Goal: Task Accomplishment & Management: Use online tool/utility

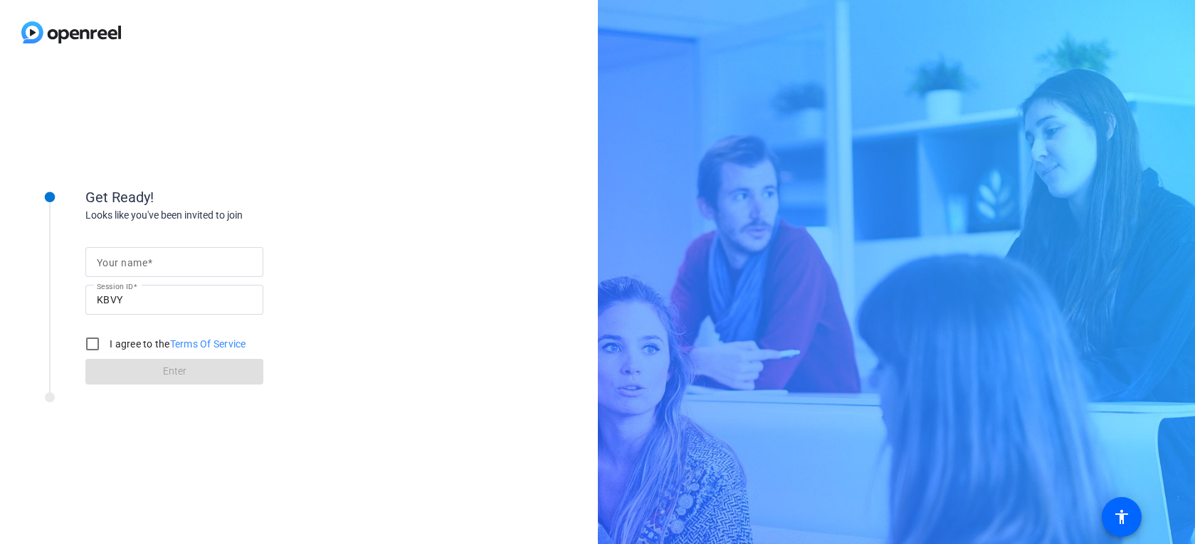
click at [147, 251] on div at bounding box center [174, 262] width 155 height 30
click at [149, 258] on input "Your name" at bounding box center [174, 261] width 155 height 17
type input "[PERSON_NAME]"
drag, startPoint x: 94, startPoint y: 345, endPoint x: 107, endPoint y: 357, distance: 17.6
click at [95, 347] on input "I agree to the Terms Of Service" at bounding box center [92, 344] width 28 height 28
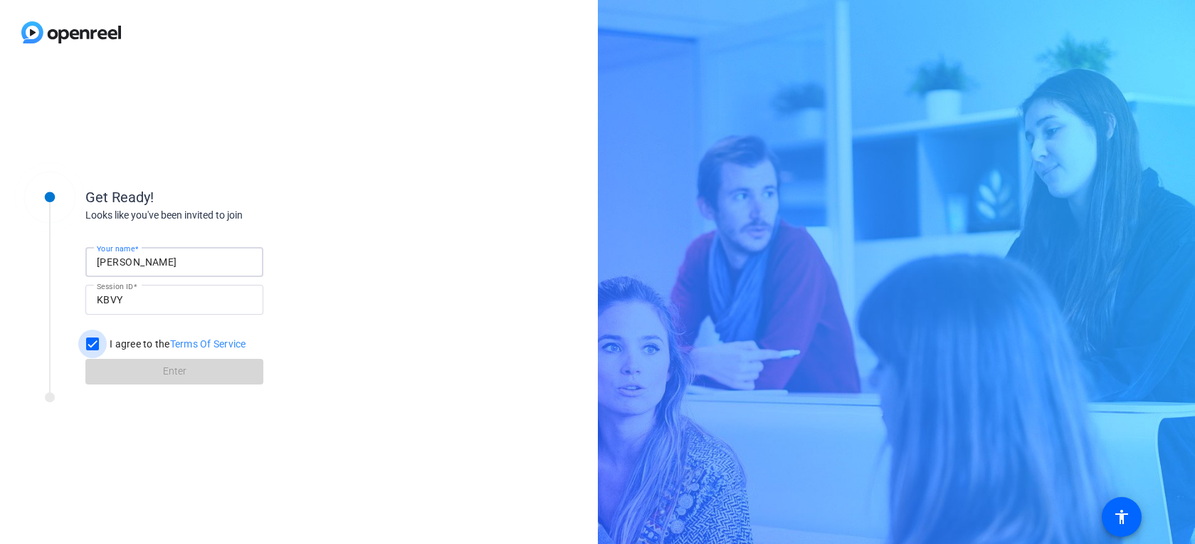
checkbox input "true"
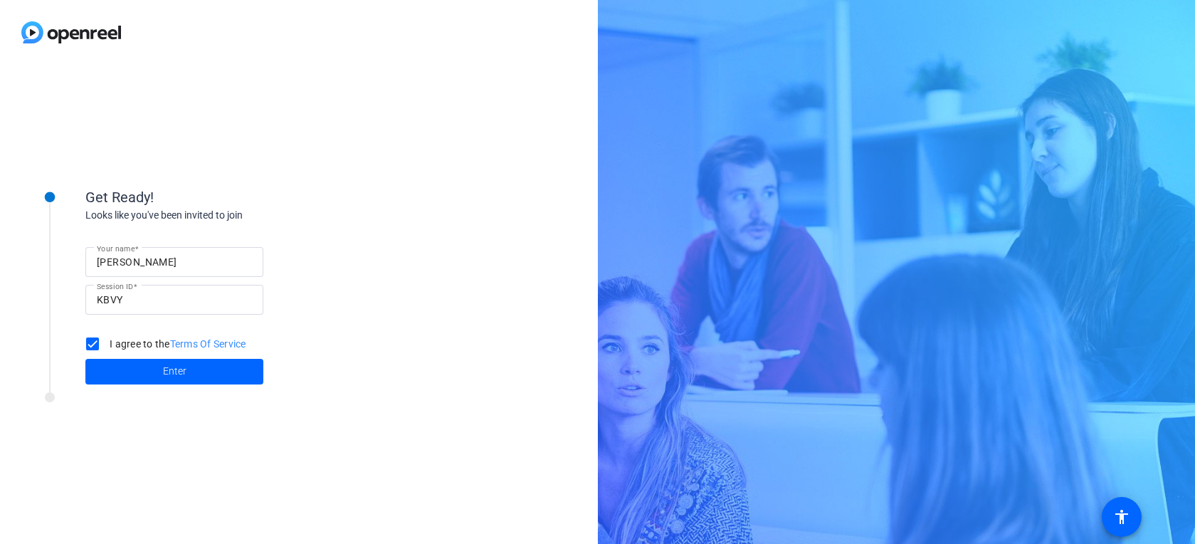
click at [145, 372] on span at bounding box center [174, 372] width 178 height 34
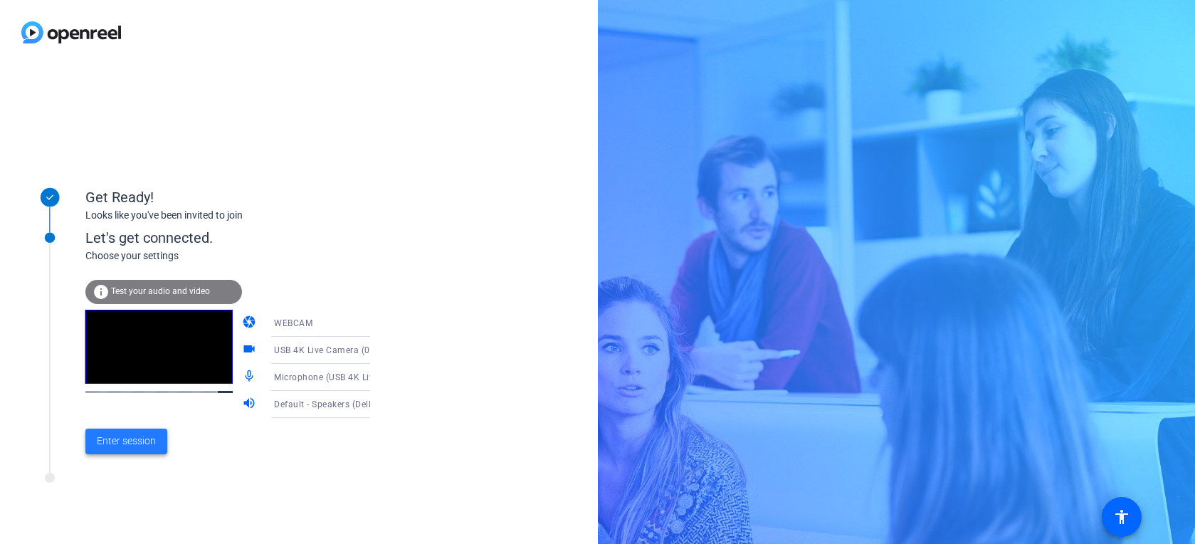
click at [138, 439] on span "Enter session" at bounding box center [126, 441] width 59 height 15
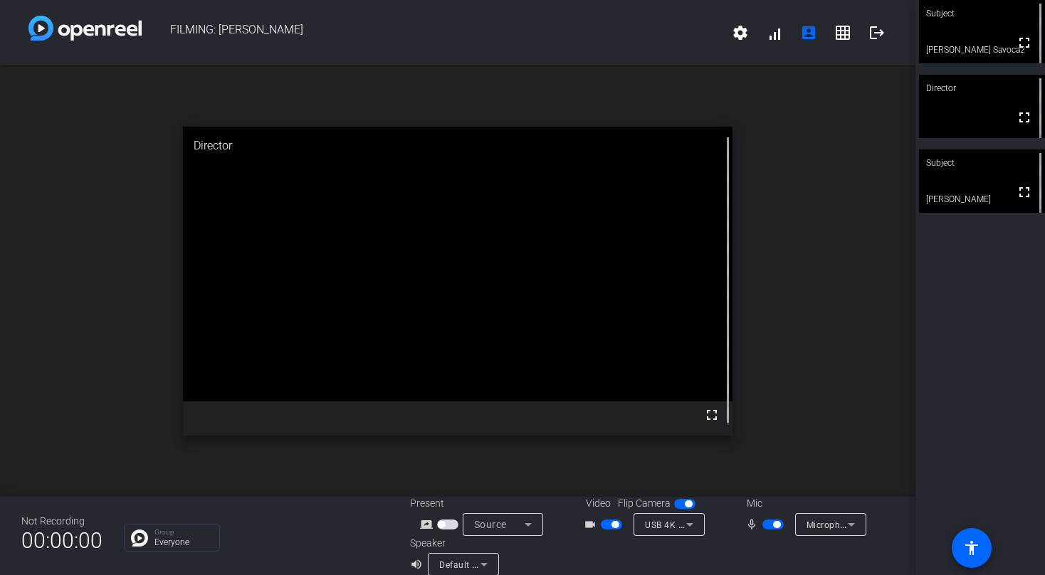
click at [944, 24] on div "Subject" at bounding box center [982, 13] width 126 height 27
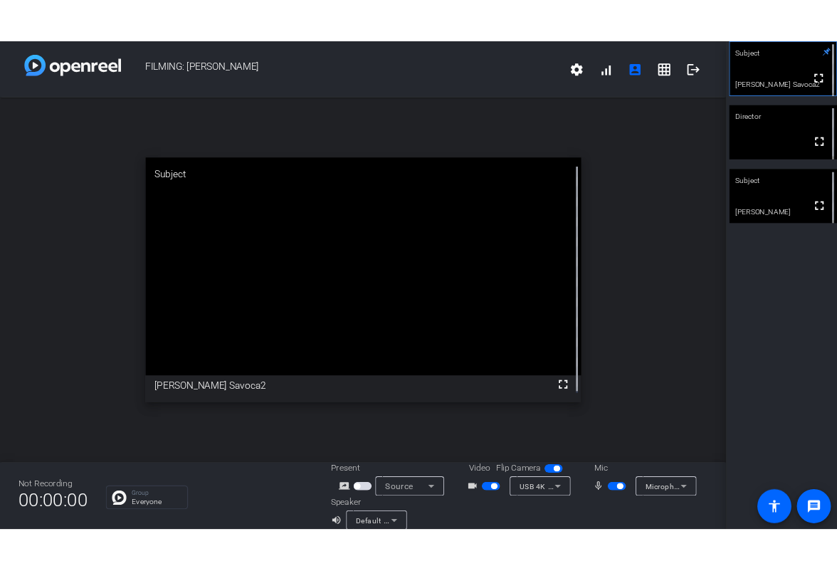
scroll to position [1, 0]
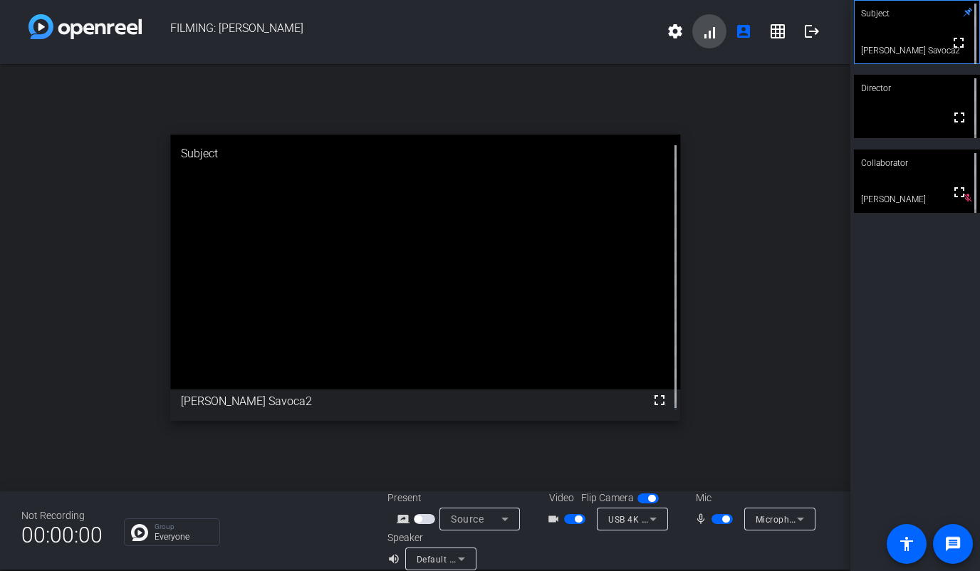
click at [703, 38] on span at bounding box center [709, 31] width 34 height 34
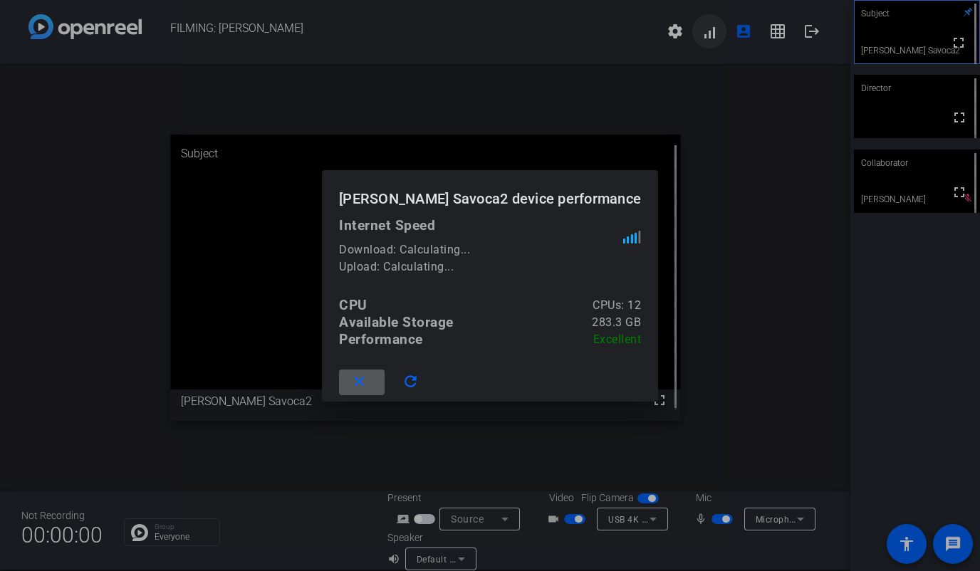
click at [703, 38] on div at bounding box center [490, 285] width 980 height 571
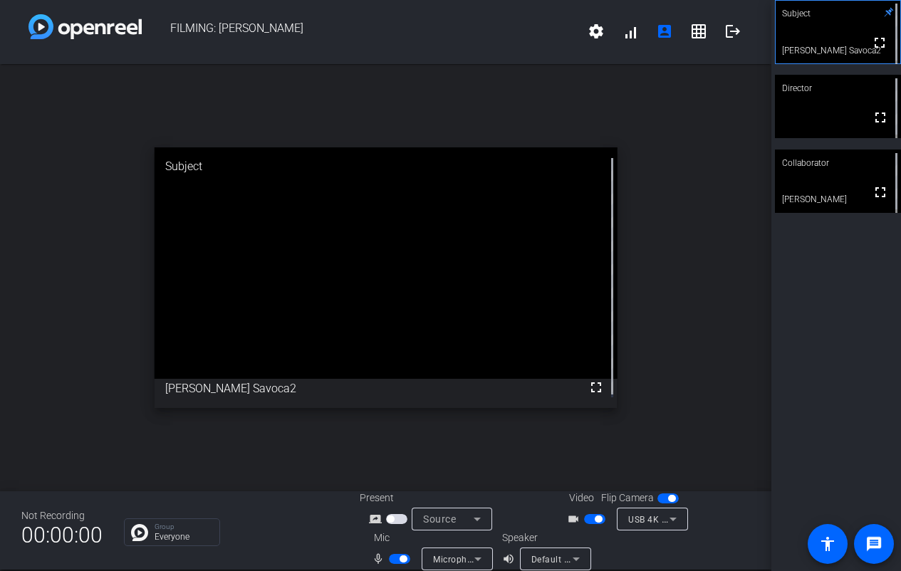
click at [847, 195] on video at bounding box center [838, 180] width 126 height 63
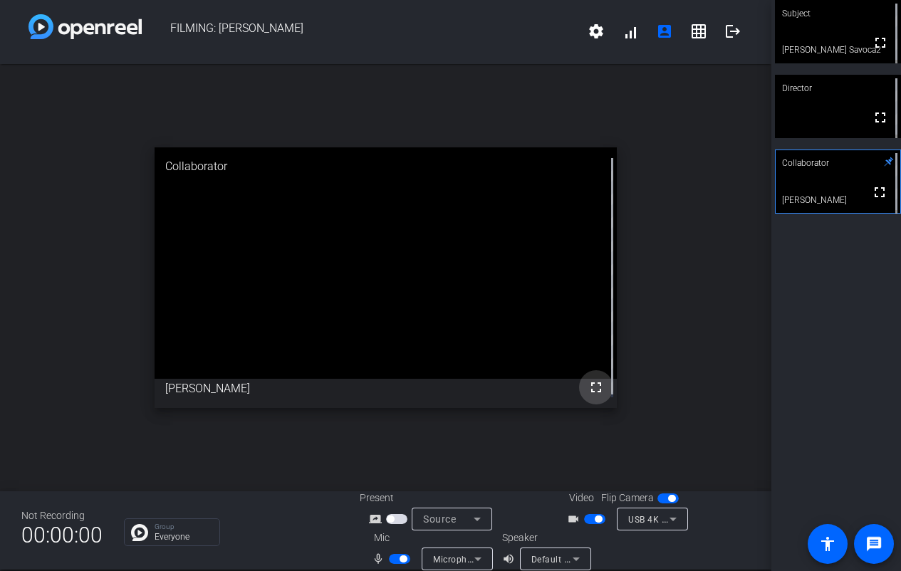
click at [591, 387] on mat-icon "fullscreen" at bounding box center [595, 387] width 17 height 17
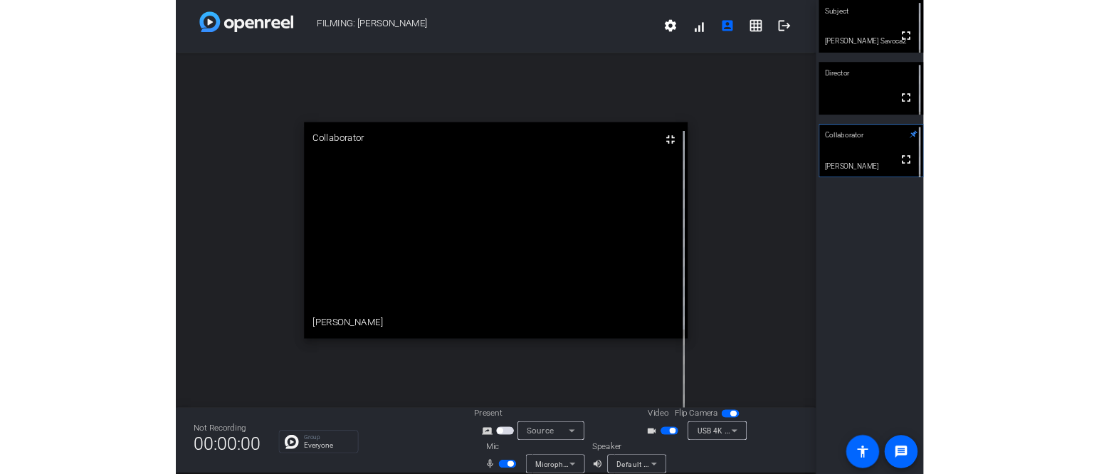
scroll to position [0, 0]
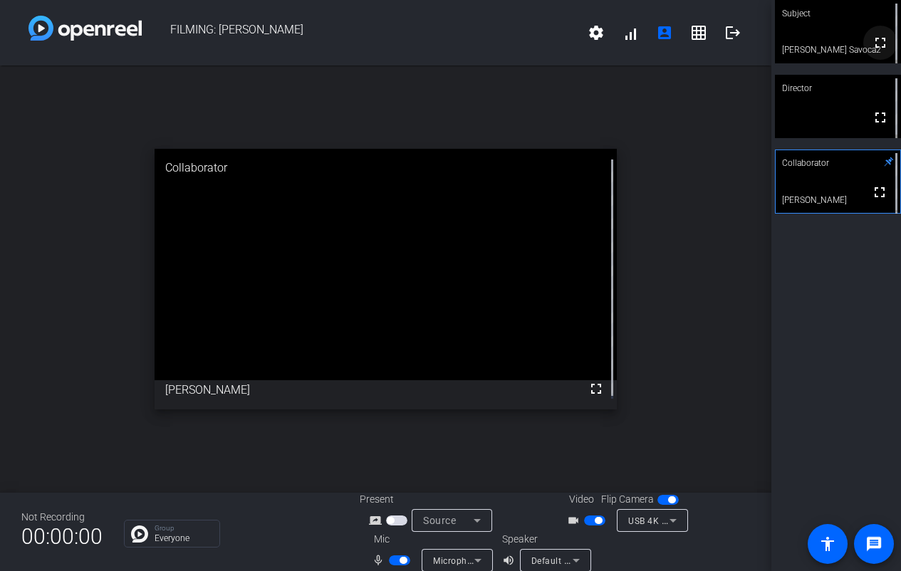
click at [871, 46] on mat-icon "fullscreen" at bounding box center [879, 42] width 17 height 17
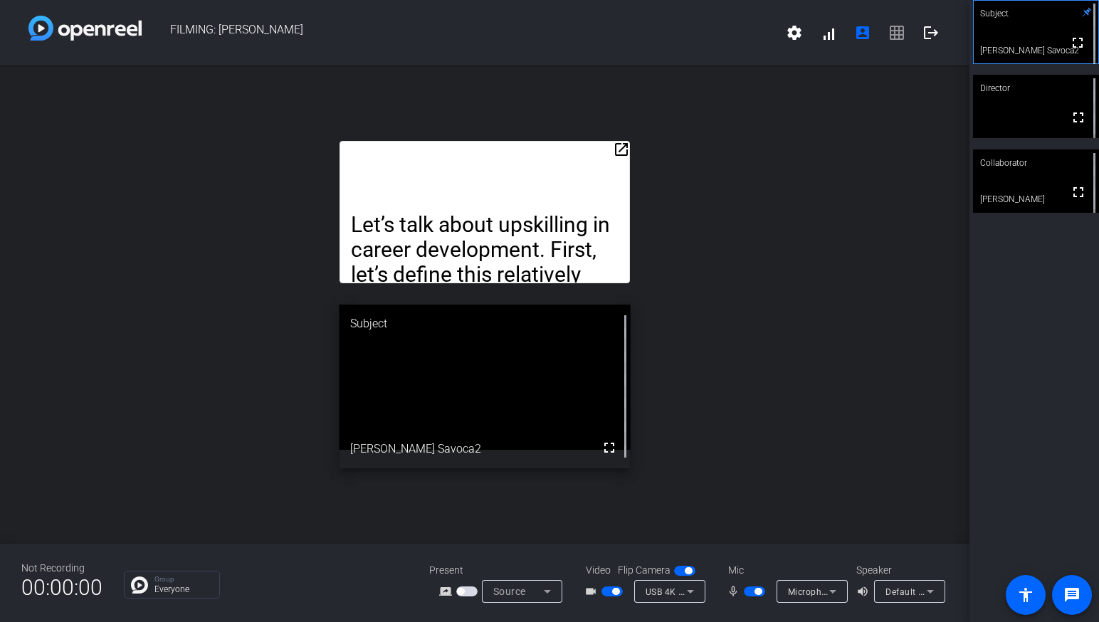
click at [619, 144] on mat-icon "open_in_new" at bounding box center [621, 149] width 17 height 17
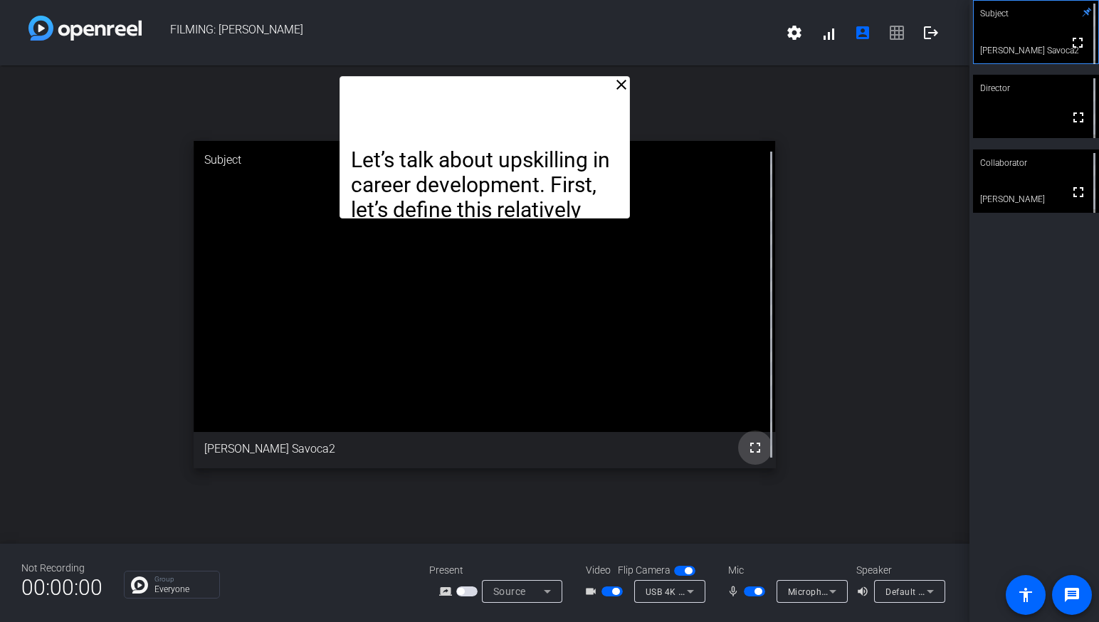
click at [755, 446] on mat-icon "fullscreen" at bounding box center [755, 447] width 17 height 17
click at [624, 94] on div "Let’s talk about upskilling in career development. First, let’s define this rel…" at bounding box center [485, 147] width 291 height 142
click at [623, 88] on mat-icon "close" at bounding box center [621, 84] width 17 height 17
